Goal: Information Seeking & Learning: Learn about a topic

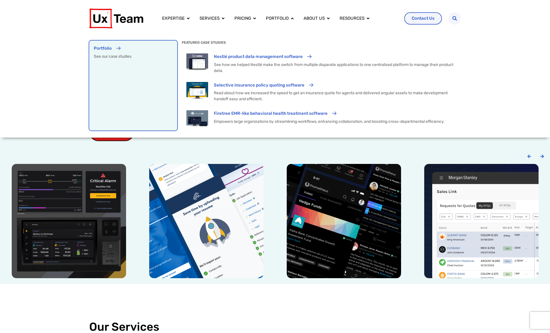
click at [153, 58] on p "See our case studies" at bounding box center [133, 56] width 79 height 6
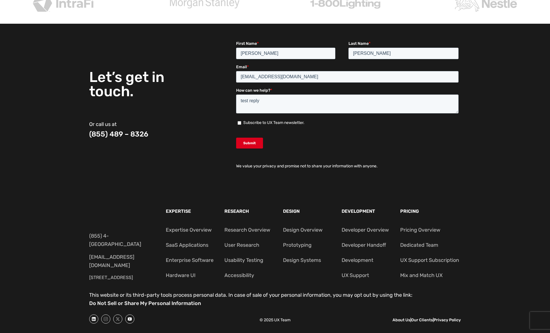
scroll to position [1988, 0]
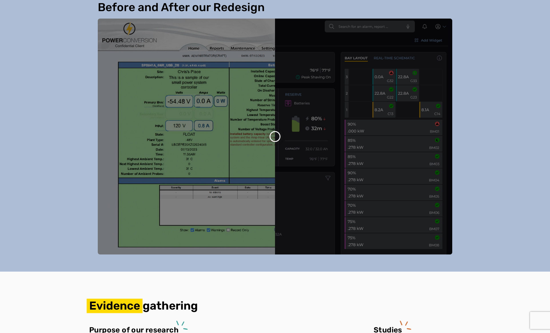
scroll to position [514, 0]
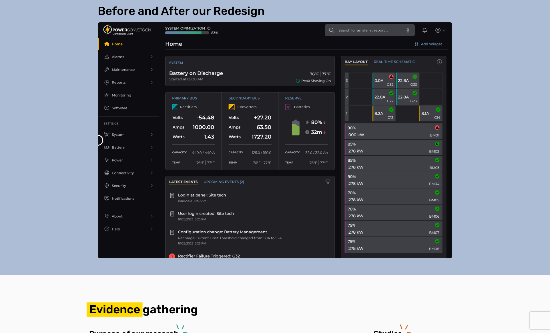
drag, startPoint x: 273, startPoint y: 141, endPoint x: 59, endPoint y: 142, distance: 214.0
click at [59, 142] on div "Before and After our Redesign" at bounding box center [275, 131] width 550 height 288
click at [512, 78] on div "Before and After our Redesign" at bounding box center [275, 131] width 550 height 288
